Goal: Check status: Check status

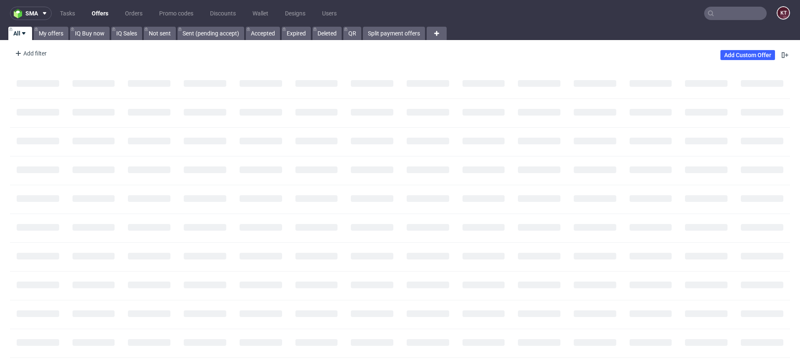
click at [719, 10] on input "text" at bounding box center [735, 13] width 62 height 13
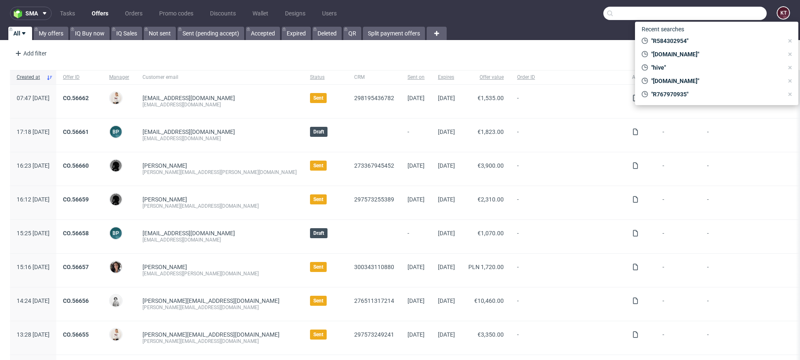
paste input "FV 1065/6/2024"
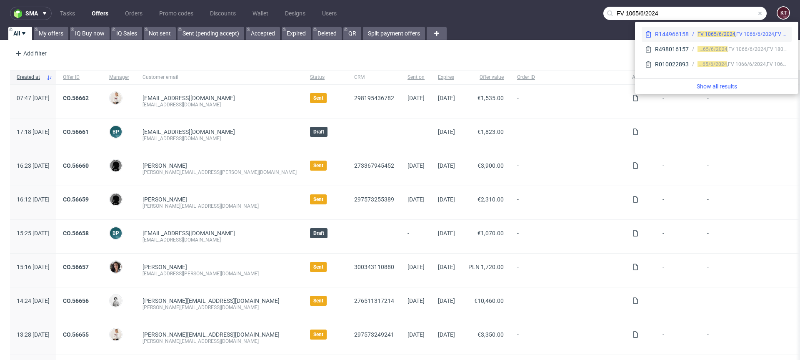
type input "FV 1065/6/2024"
click at [712, 33] on span "FV 1065/6/2024" at bounding box center [716, 34] width 38 height 6
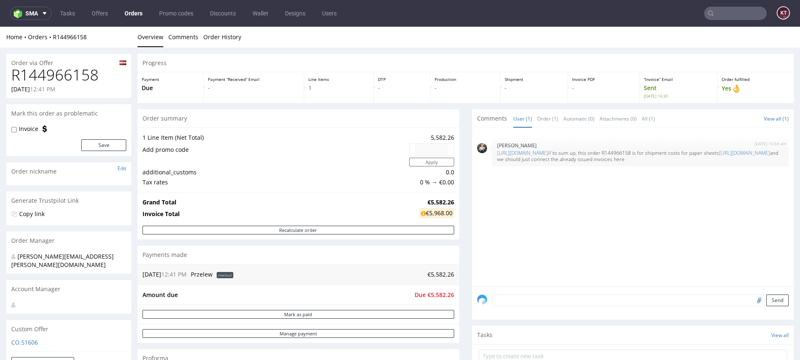
scroll to position [260, 0]
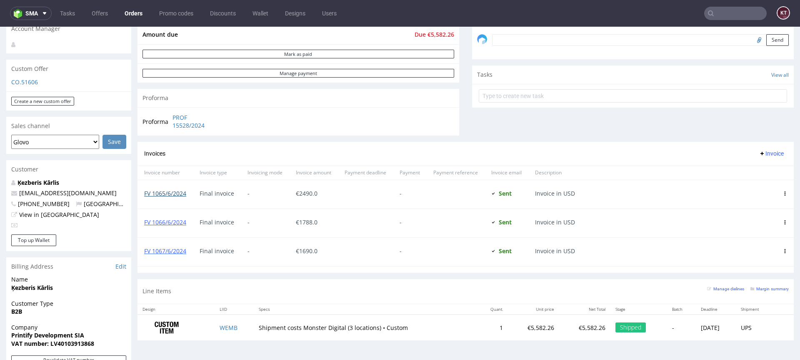
click at [163, 192] on link "FV 1065/6/2024" at bounding box center [165, 193] width 42 height 8
